Goal: Information Seeking & Learning: Learn about a topic

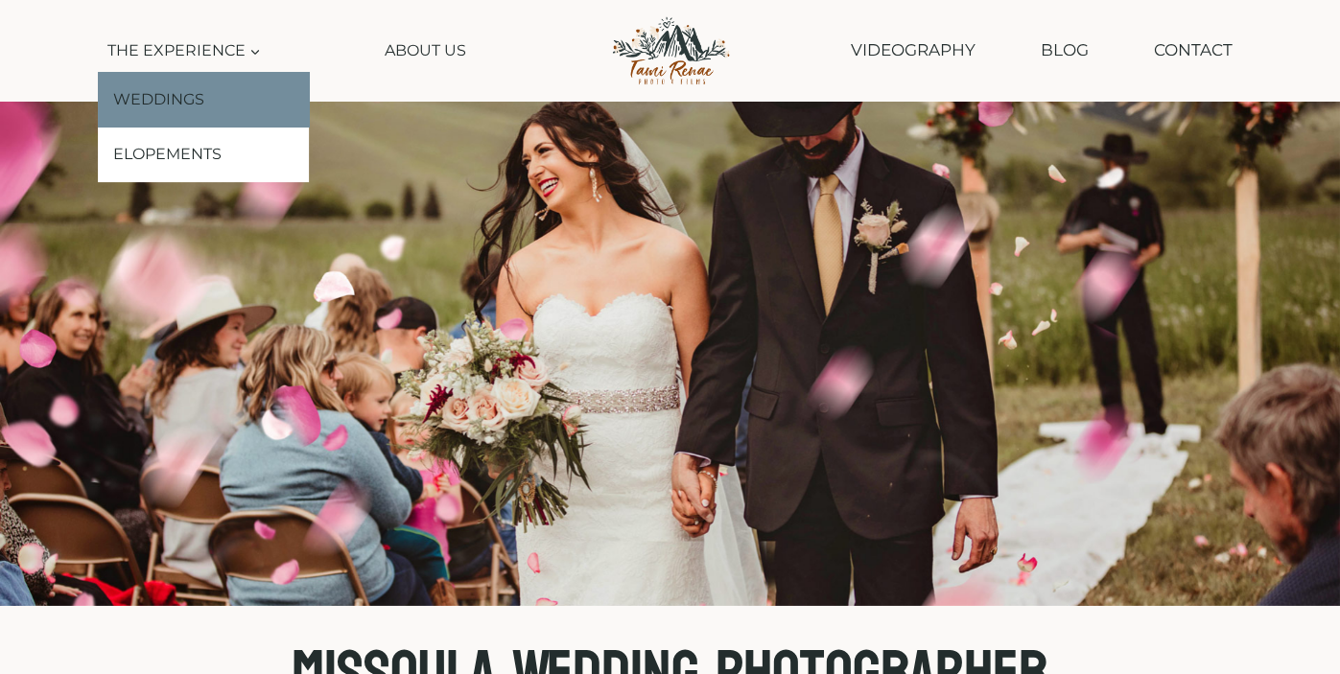
click at [183, 108] on link "Weddings" at bounding box center [203, 100] width 211 height 56
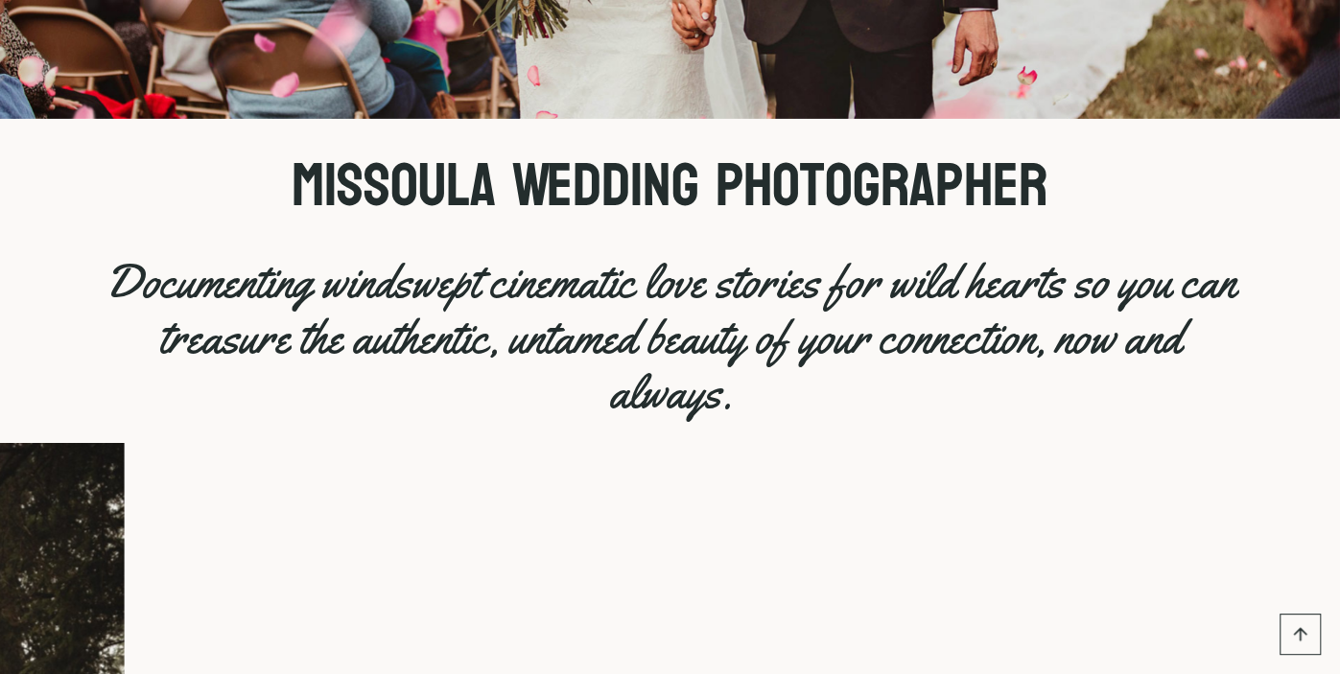
scroll to position [584, 0]
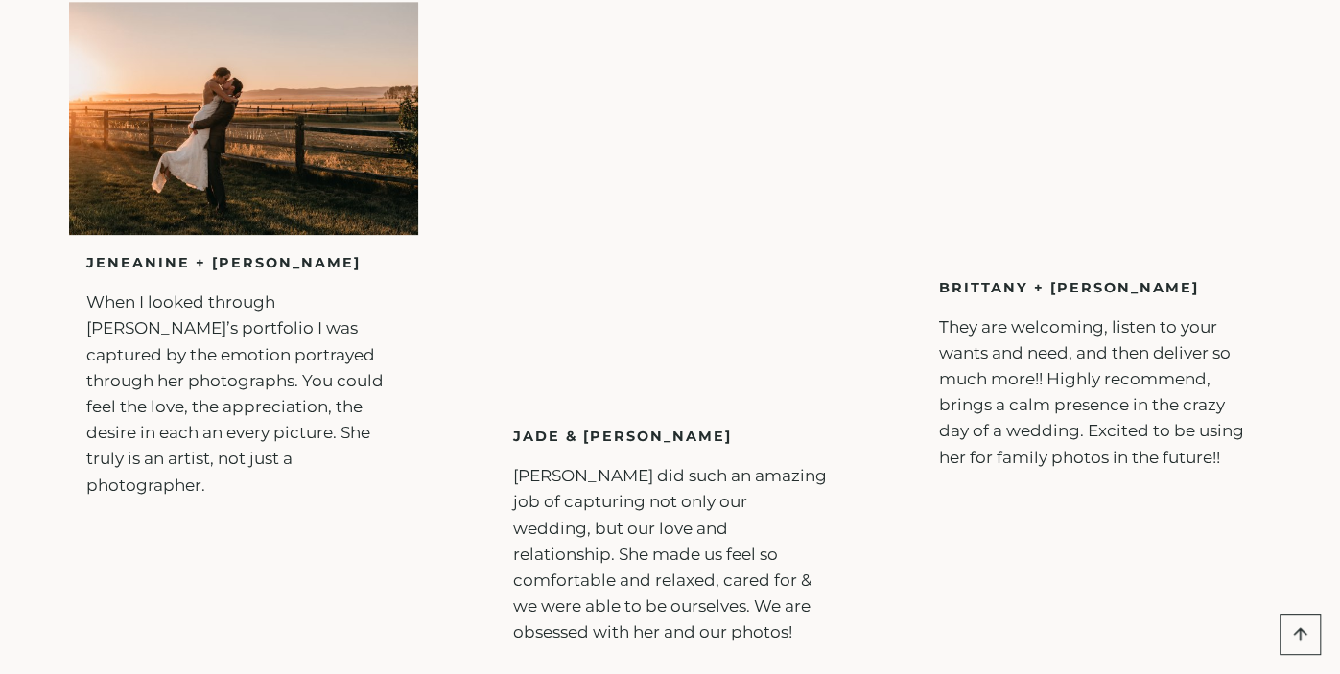
scroll to position [6548, 0]
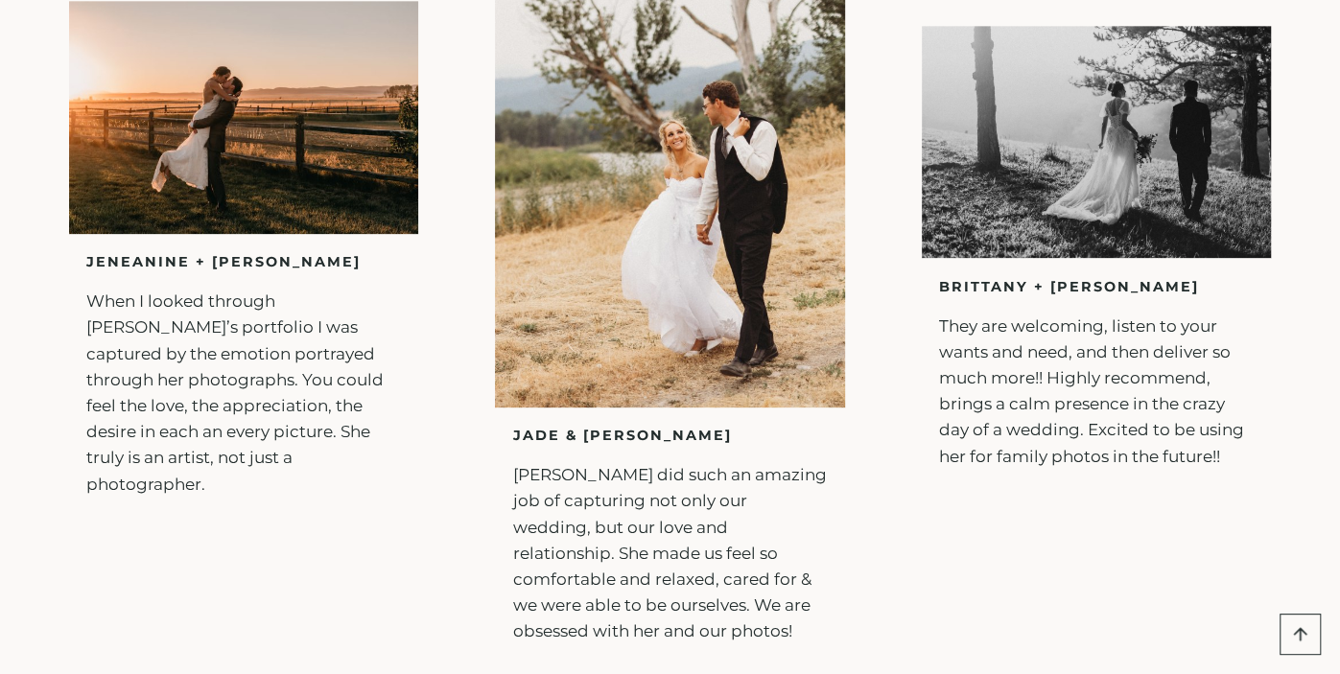
click at [721, 214] on img at bounding box center [669, 175] width 349 height 466
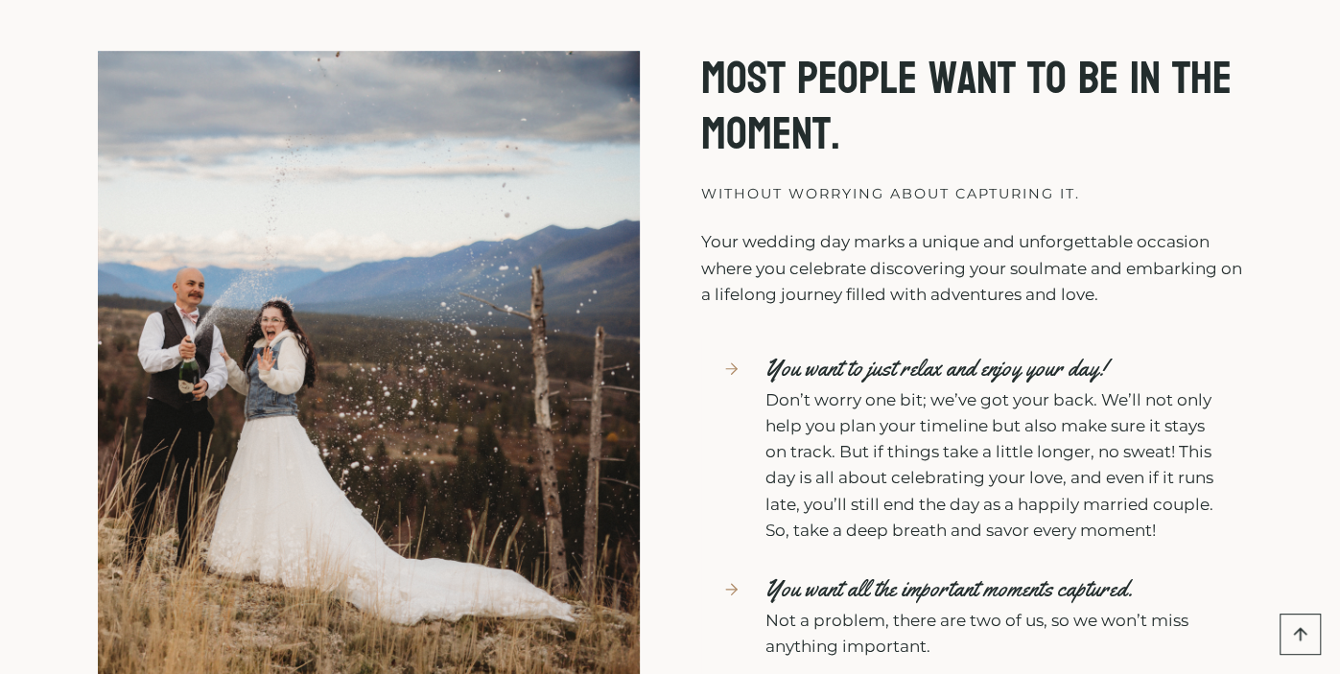
scroll to position [0, 0]
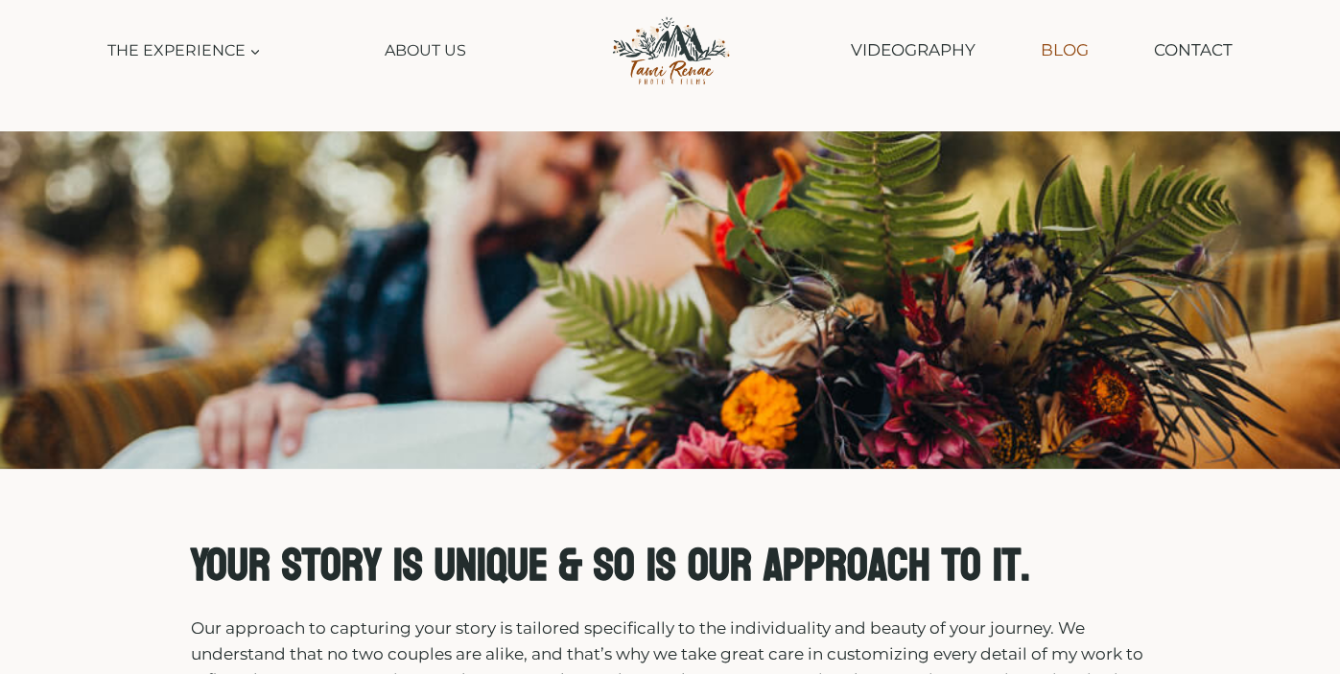
click at [1085, 53] on link "Blog" at bounding box center [1064, 50] width 67 height 49
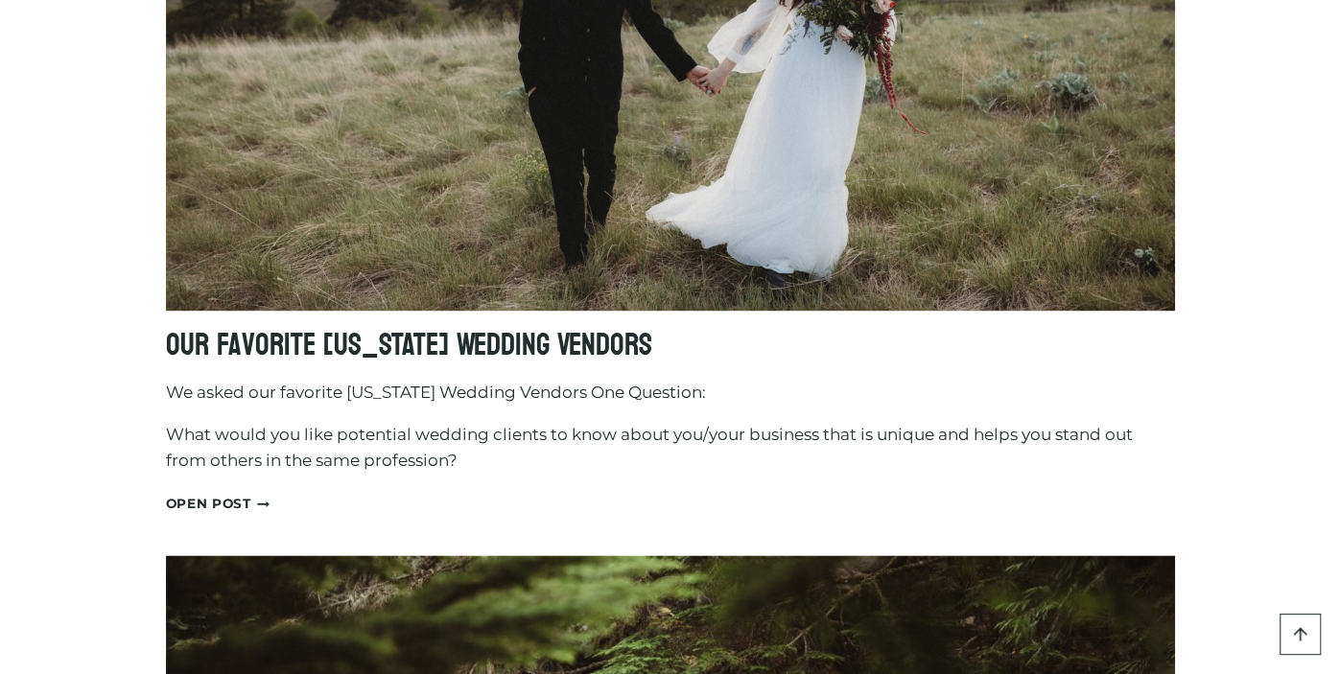
scroll to position [1641, 0]
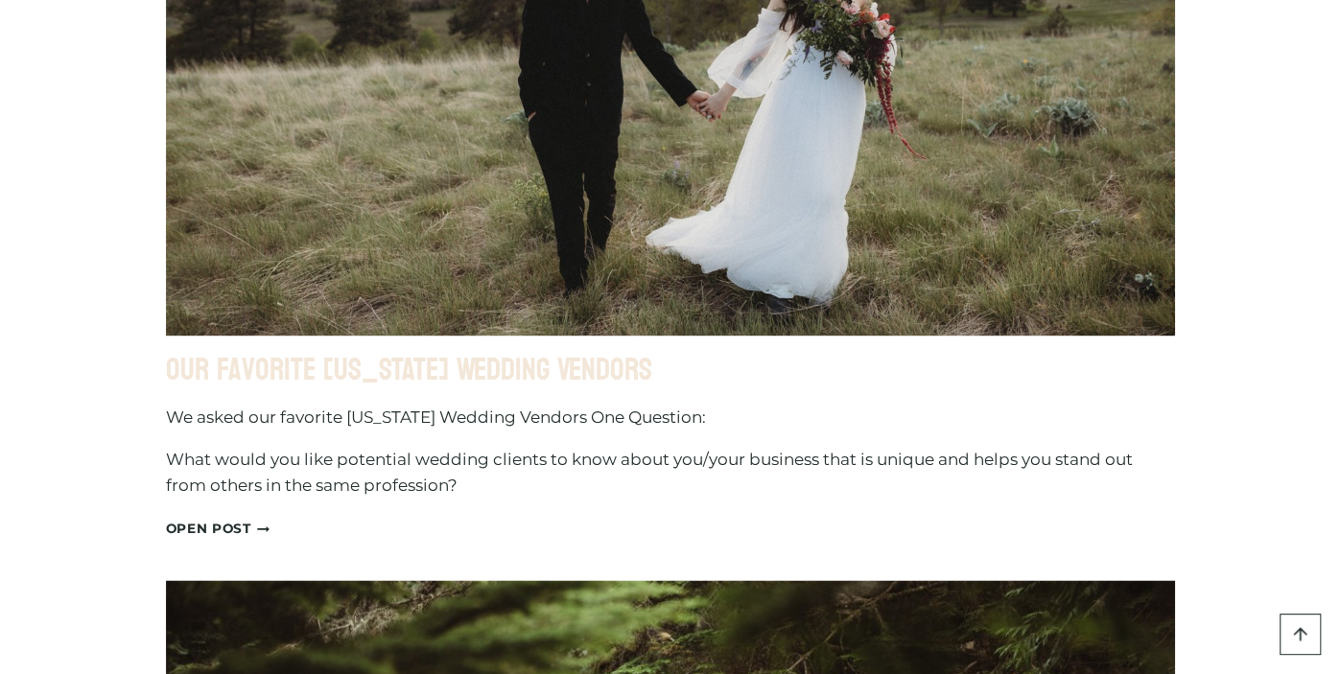
click at [474, 369] on link "Our Favorite Montana Wedding Vendors" at bounding box center [409, 370] width 486 height 56
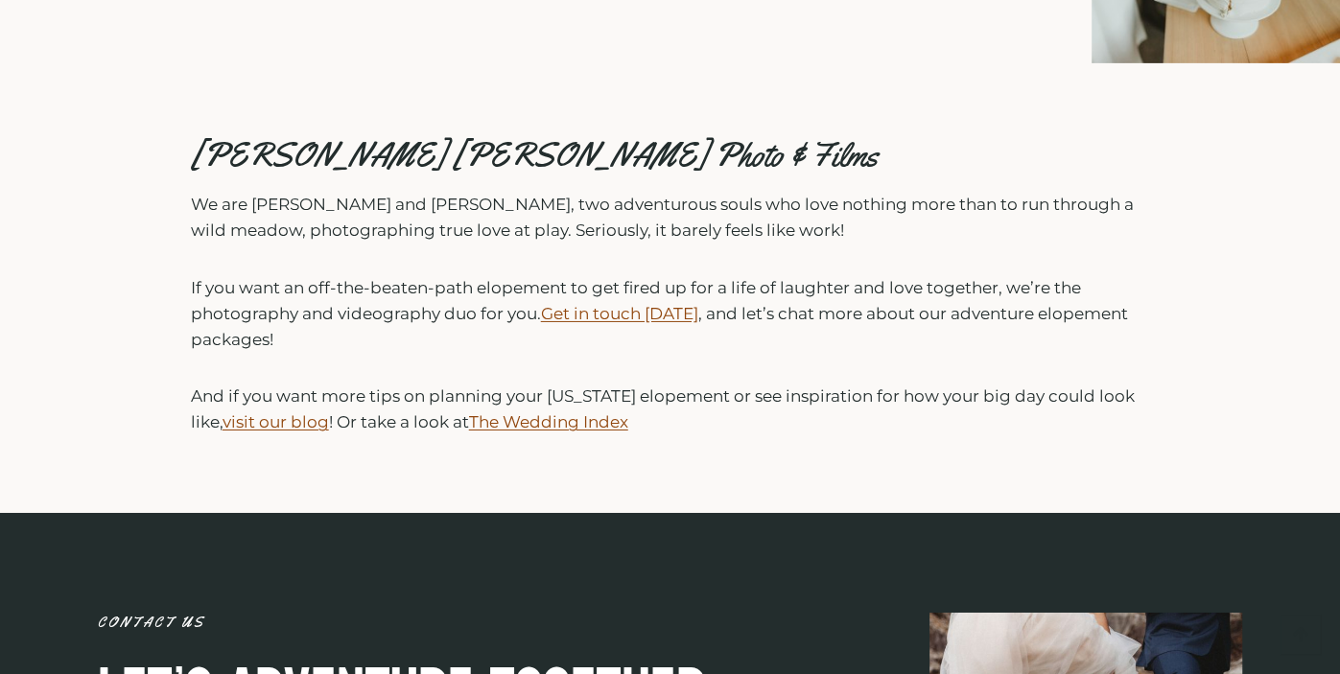
scroll to position [4227, 0]
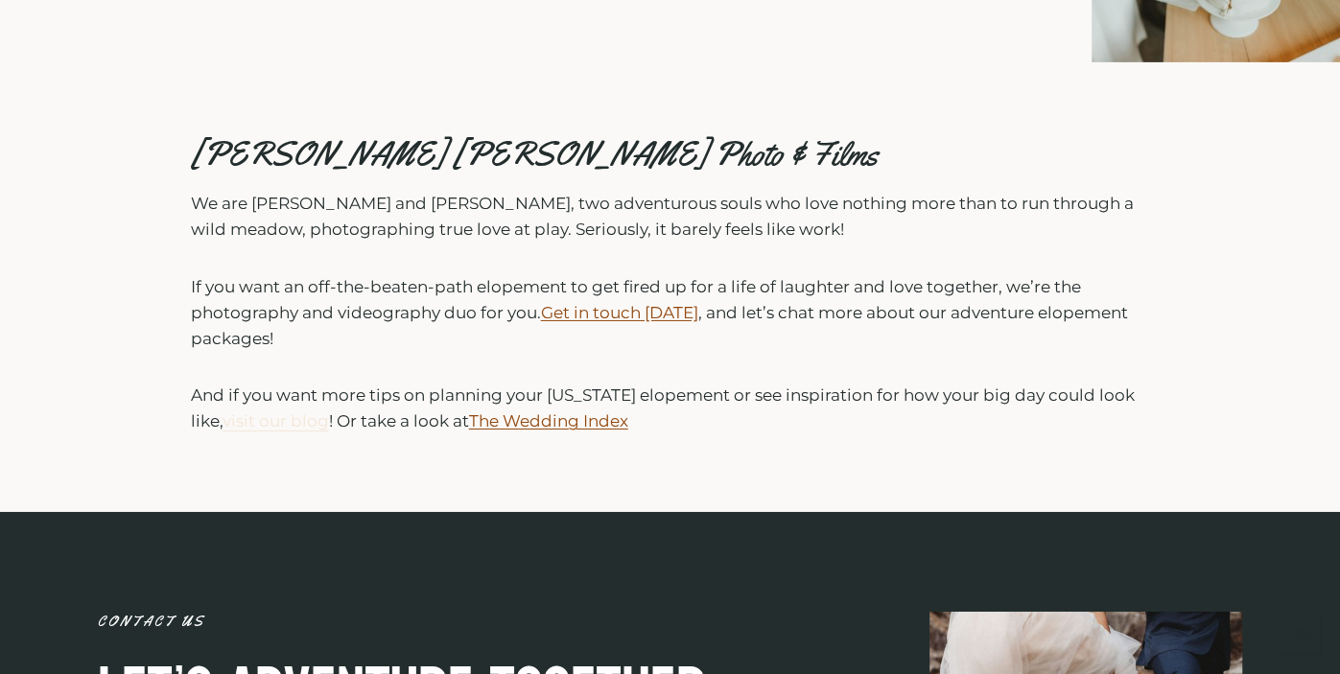
click at [301, 424] on link "visit our blog" at bounding box center [275, 420] width 106 height 19
